Goal: Complete application form

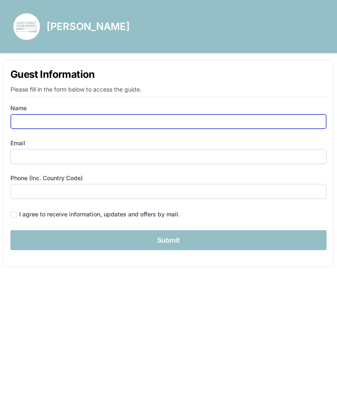
click at [218, 126] on input "Name" at bounding box center [168, 121] width 316 height 15
type input "[PERSON_NAME]"
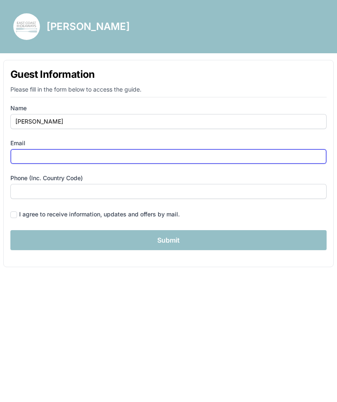
type input "[EMAIL_ADDRESS][DOMAIN_NAME]"
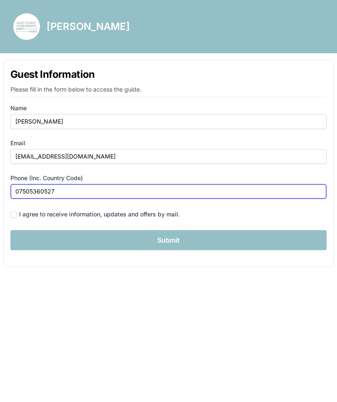
type input "07505360527"
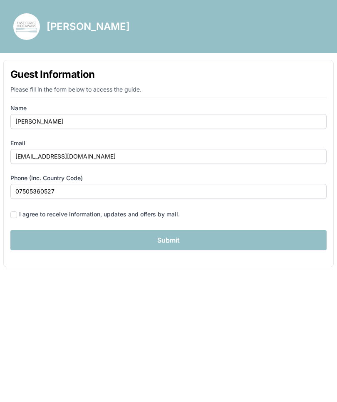
click at [225, 240] on input "Submit" at bounding box center [168, 240] width 316 height 20
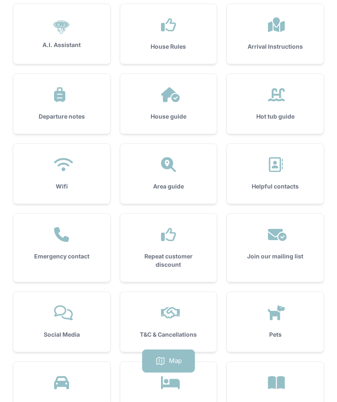
scroll to position [92, 0]
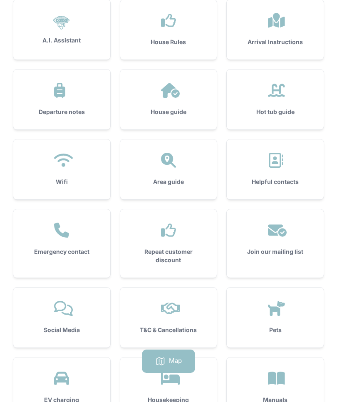
click at [67, 387] on div "EV charging" at bounding box center [61, 387] width 97 height 60
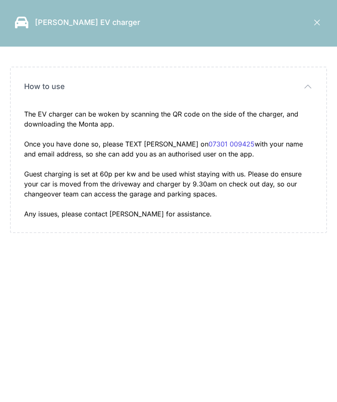
click at [246, 14] on div "[PERSON_NAME] EV charger Close panel" at bounding box center [168, 23] width 337 height 47
